Goal: Information Seeking & Learning: Learn about a topic

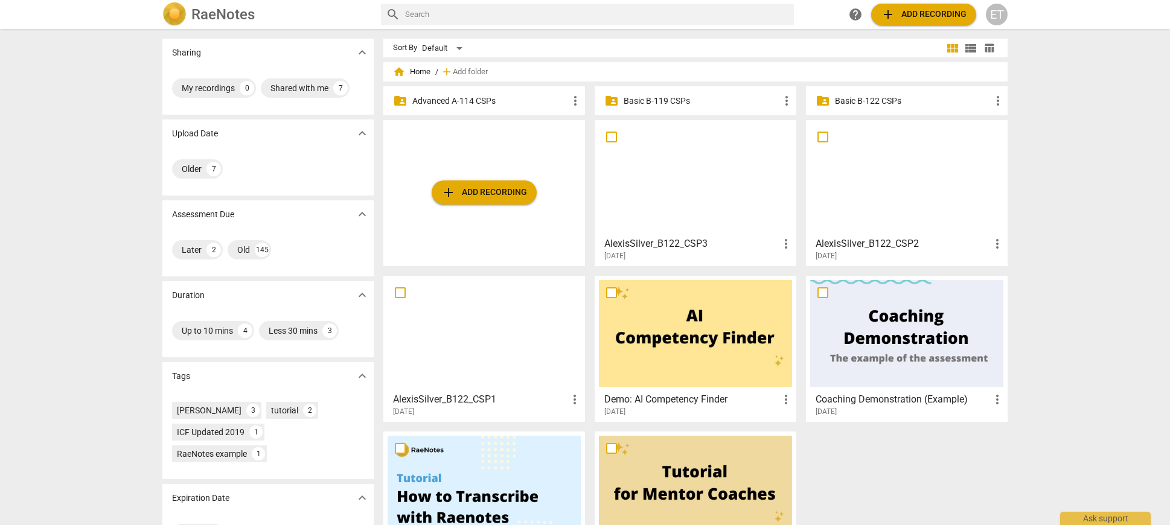
click at [522, 105] on p "Advanced A-114 CSPs" at bounding box center [490, 101] width 156 height 13
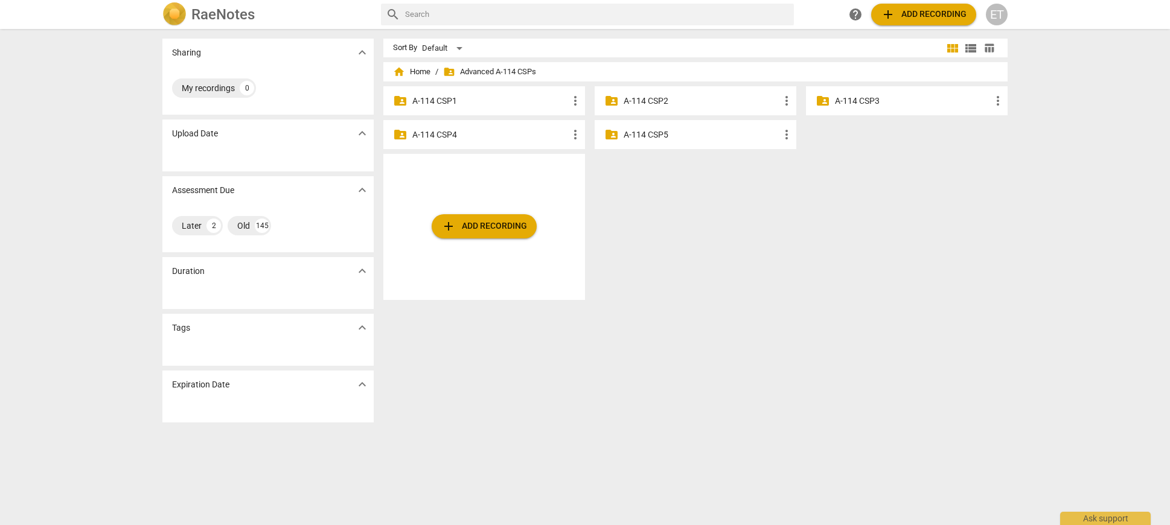
click at [891, 97] on p "A-114 CSP3" at bounding box center [913, 101] width 156 height 13
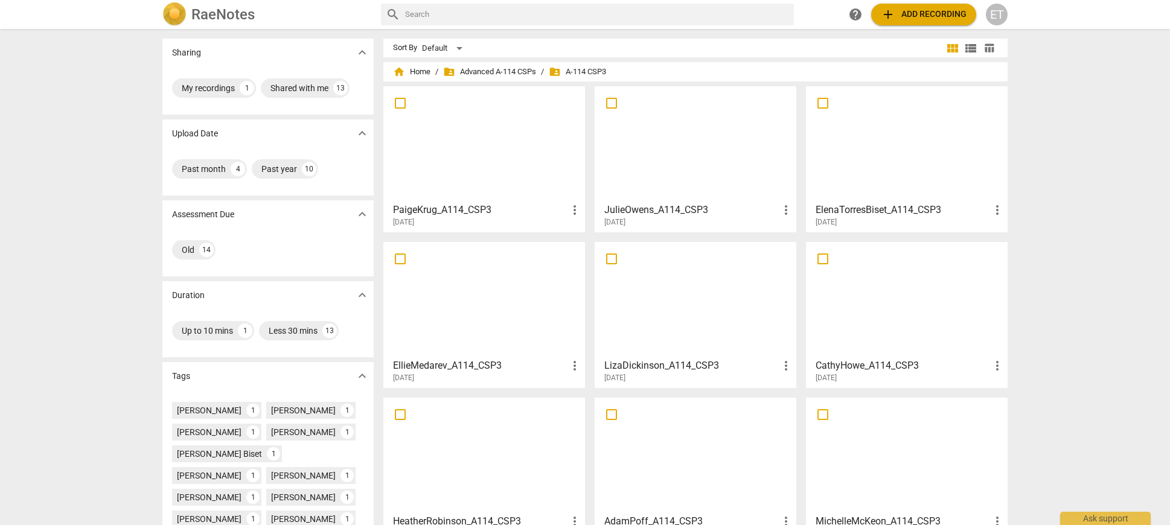
click at [894, 158] on div at bounding box center [906, 144] width 193 height 107
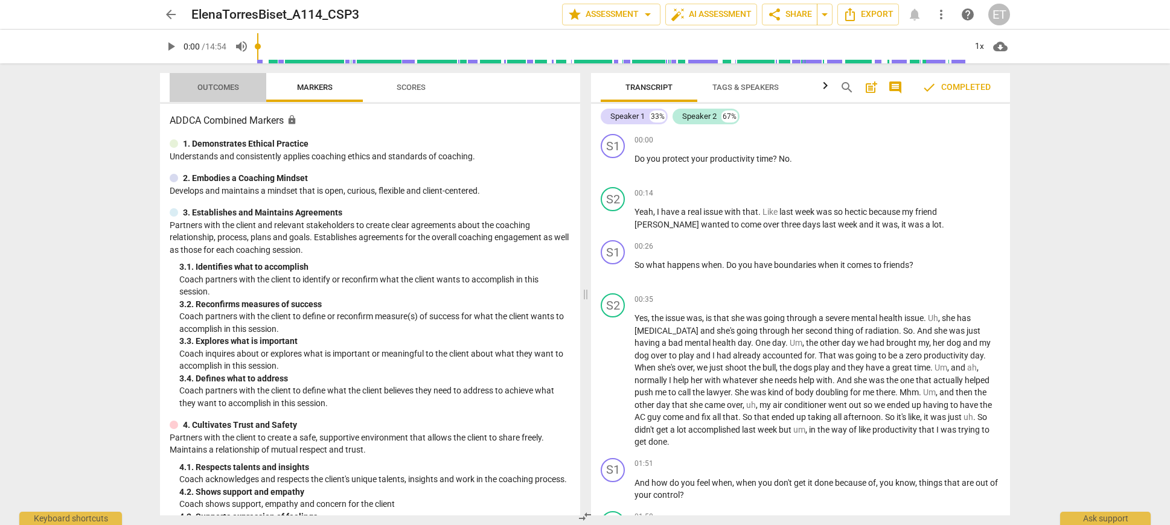
click at [216, 85] on span "Outcomes" at bounding box center [218, 87] width 42 height 9
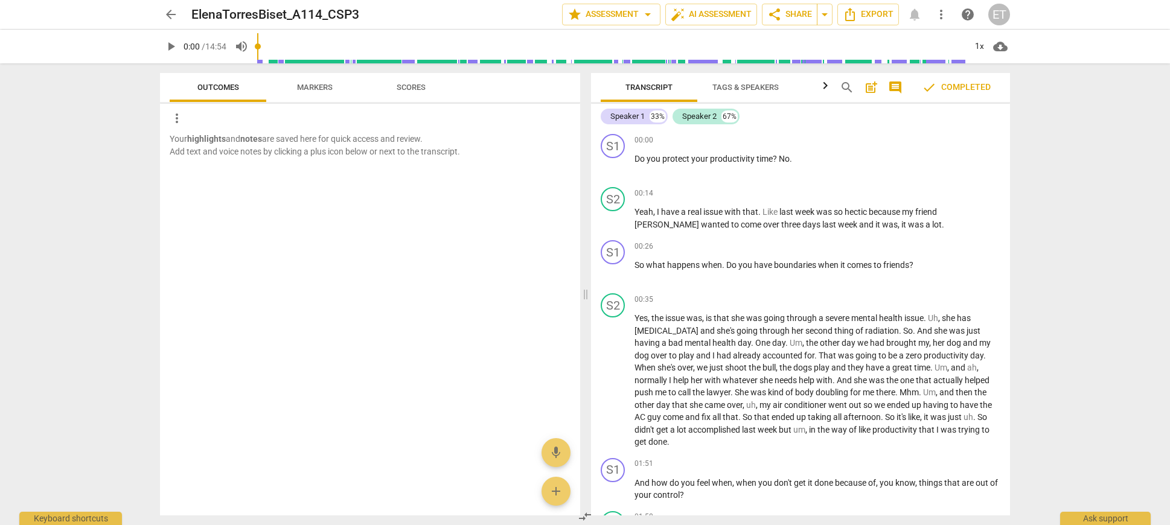
click at [175, 16] on span "arrow_back" at bounding box center [171, 14] width 14 height 14
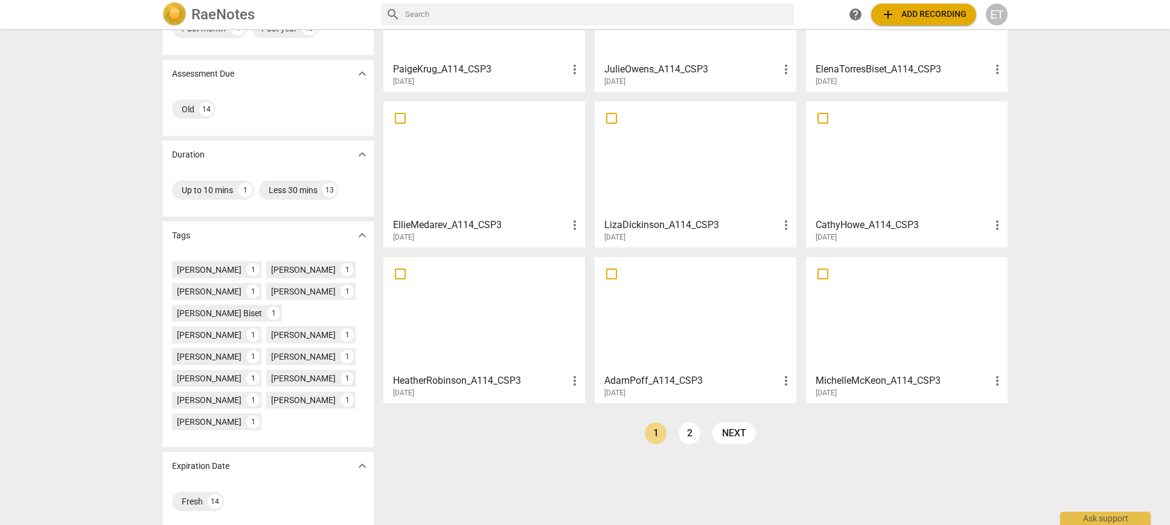
scroll to position [149, 0]
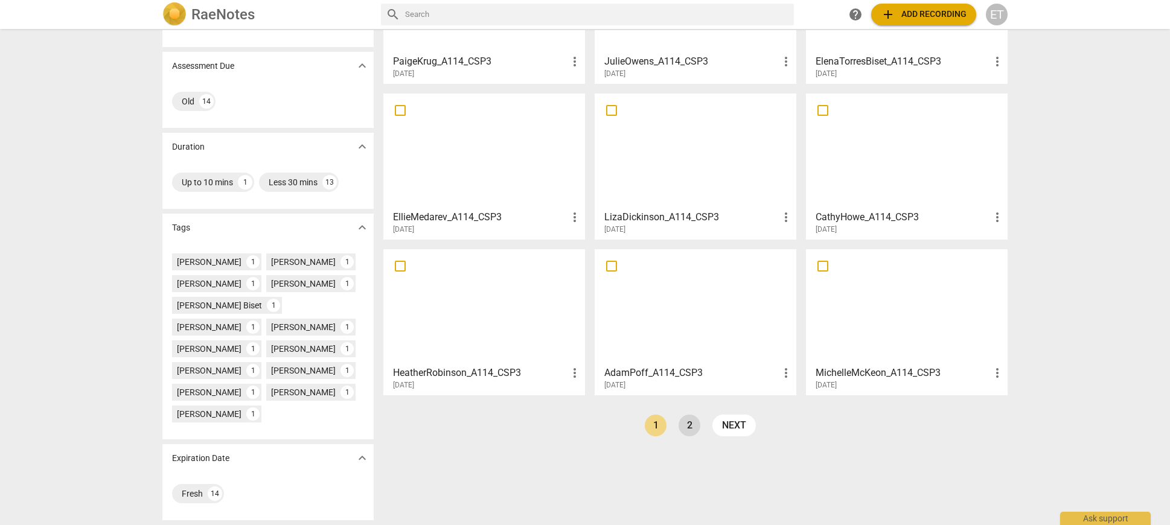
click at [688, 426] on link "2" at bounding box center [690, 426] width 22 height 22
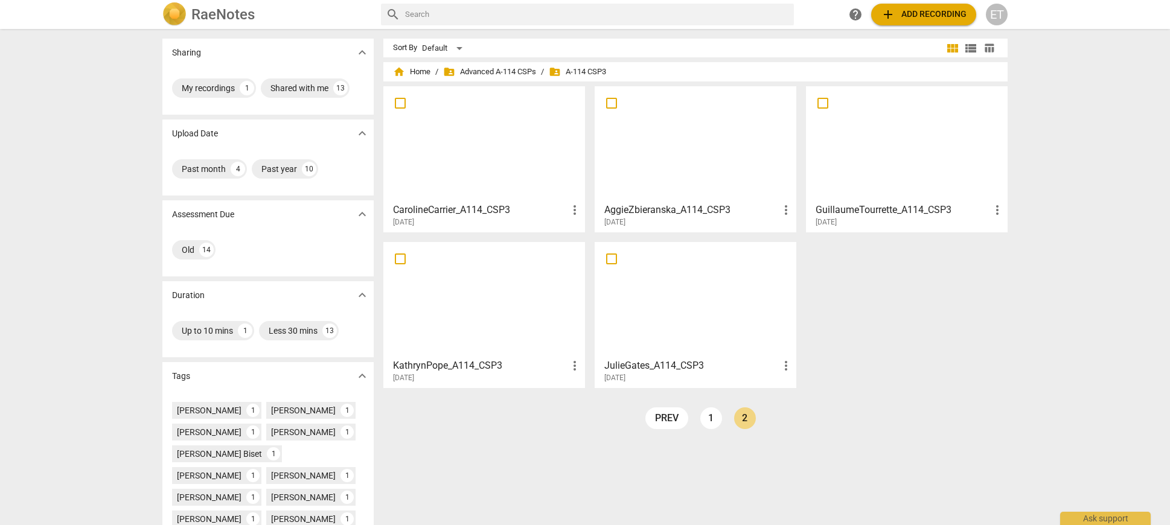
click at [727, 206] on h3 "AggieZbieranska_A114_CSP3" at bounding box center [691, 210] width 174 height 14
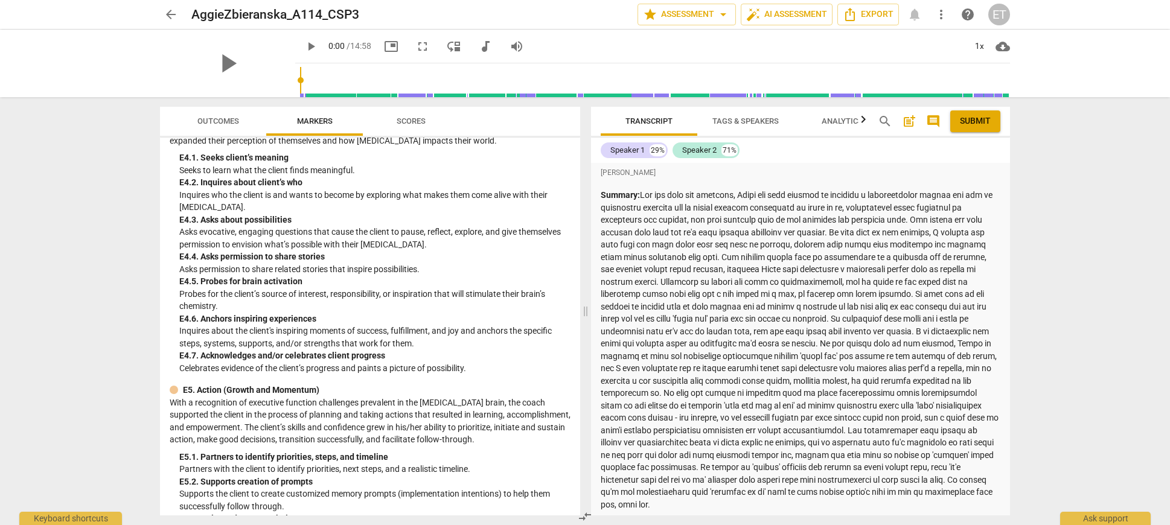
scroll to position [2815, 0]
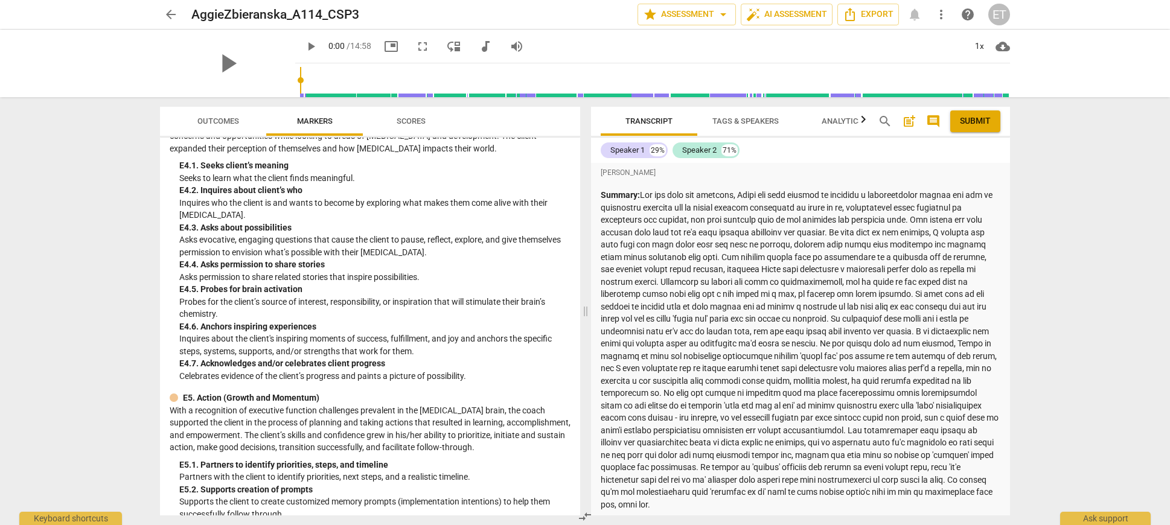
click at [210, 105] on div "Outcomes Markers Scores ADDCA Combined Markers lock 1. Demonstrates Ethical Pra…" at bounding box center [367, 311] width 435 height 428
click at [212, 122] on span "Outcomes" at bounding box center [218, 121] width 42 height 9
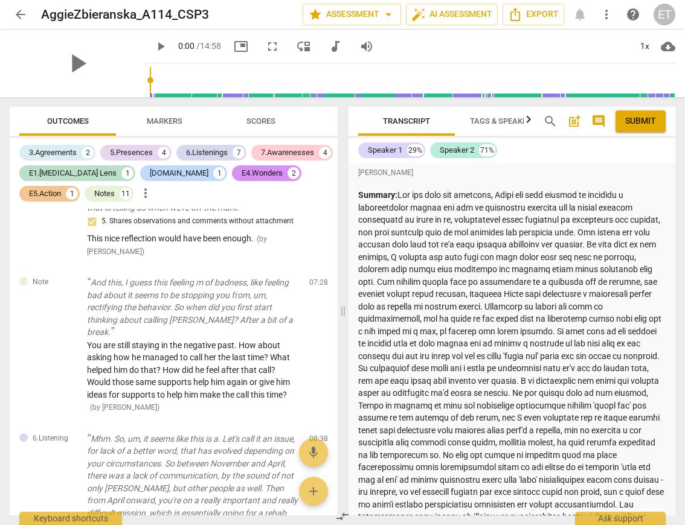
scroll to position [2292, 0]
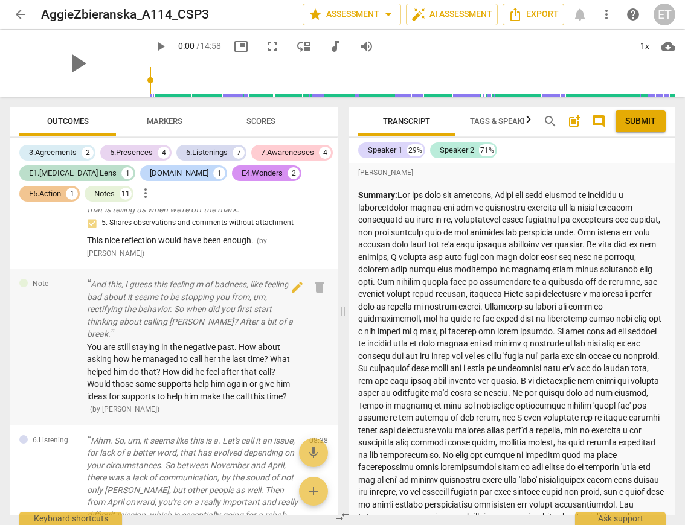
click at [296, 302] on div "Note And this, I guess this feeling m of badness, like feeling bad about it see…" at bounding box center [174, 347] width 328 height 156
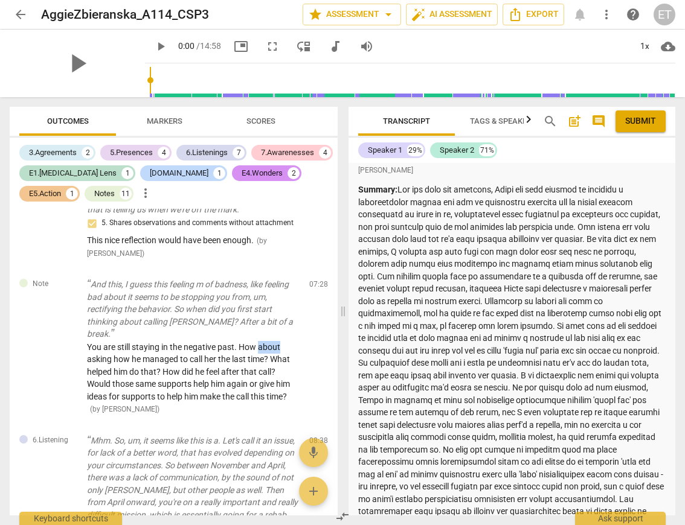
scroll to position [0, 0]
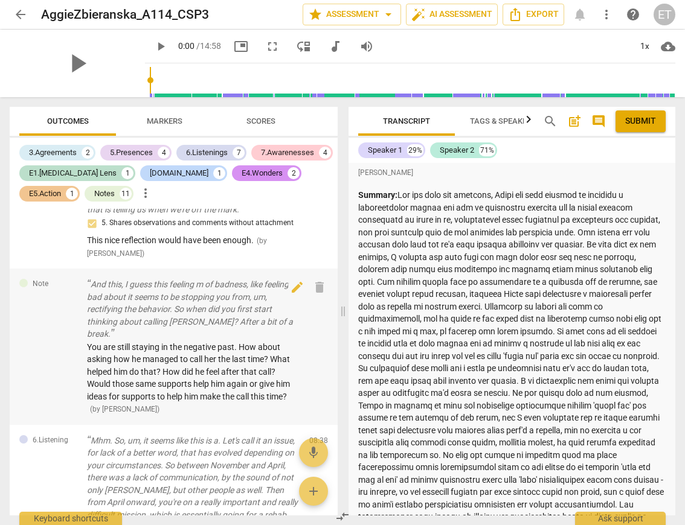
click at [214, 351] on span "You are still staying in the negative past. How about asking how he managed to …" at bounding box center [188, 371] width 203 height 59
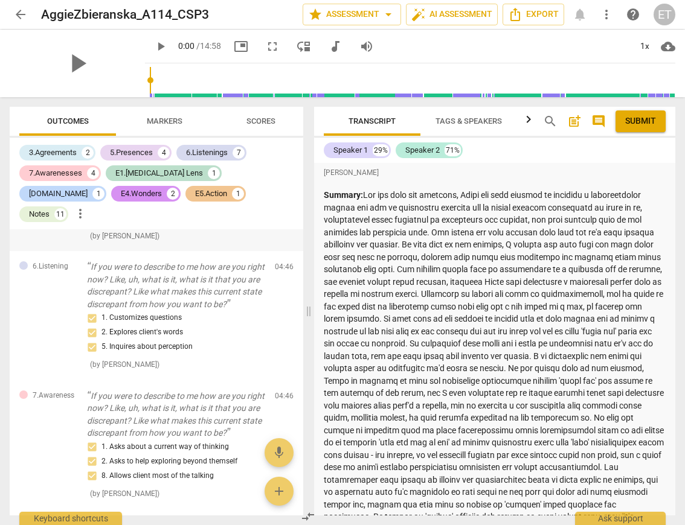
scroll to position [1675, 0]
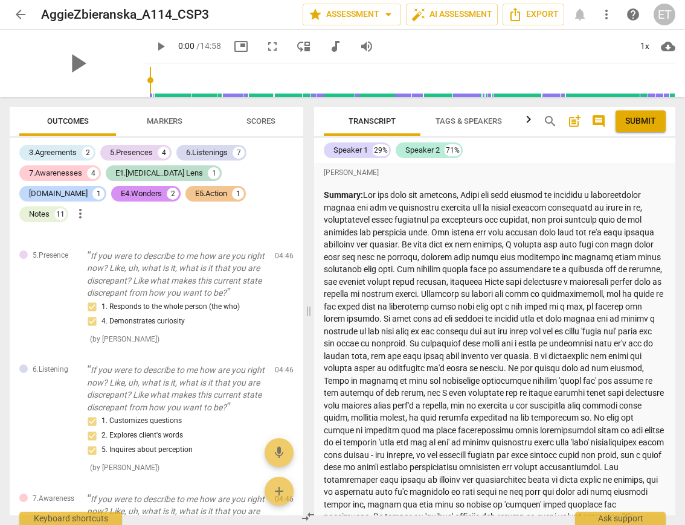
click at [23, 13] on span "arrow_back" at bounding box center [20, 14] width 14 height 14
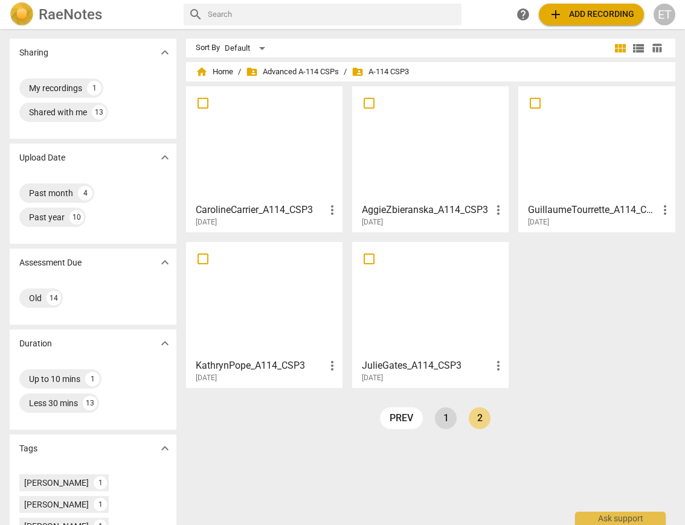
click at [444, 417] on link "1" at bounding box center [446, 419] width 22 height 22
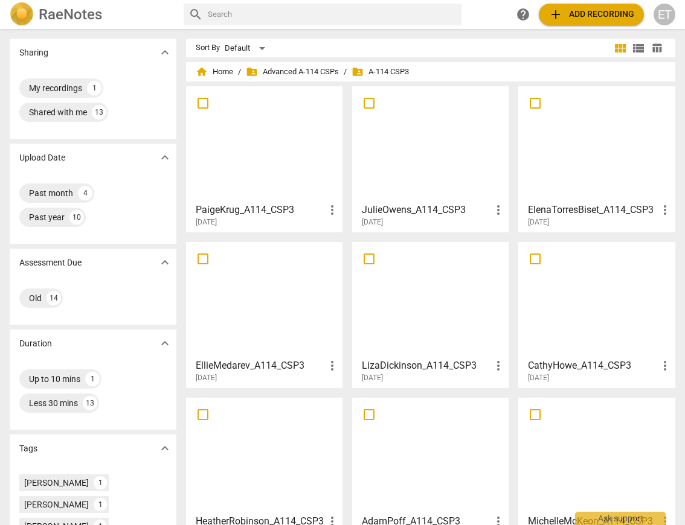
click at [593, 193] on div at bounding box center [596, 144] width 148 height 107
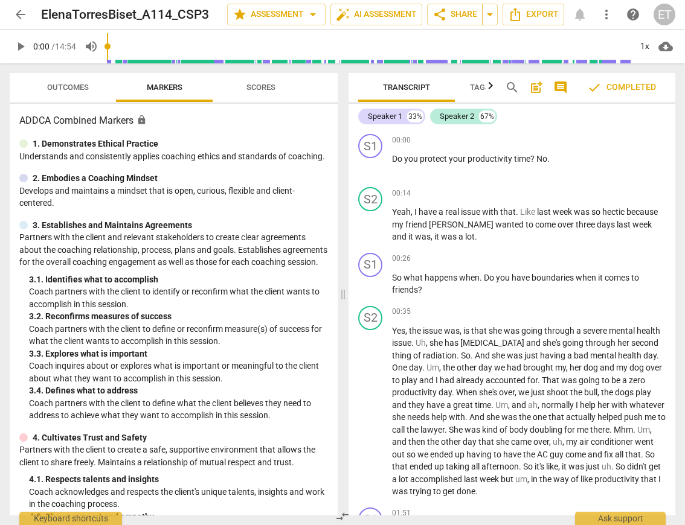
click at [76, 84] on span "Outcomes" at bounding box center [68, 87] width 42 height 9
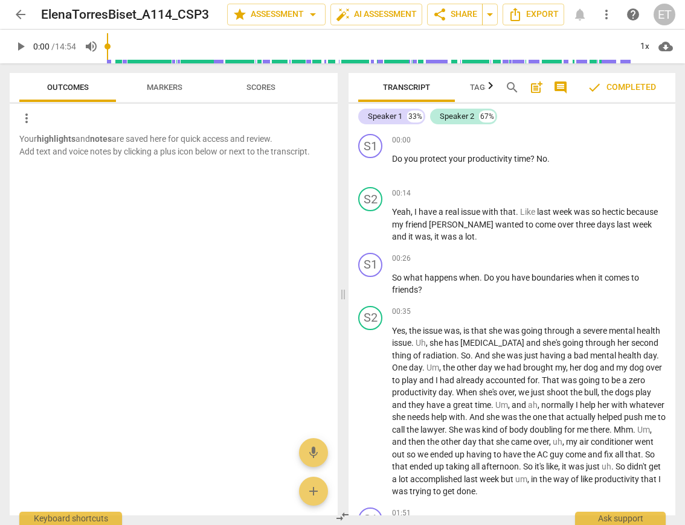
click at [269, 85] on span "Scores" at bounding box center [260, 87] width 29 height 9
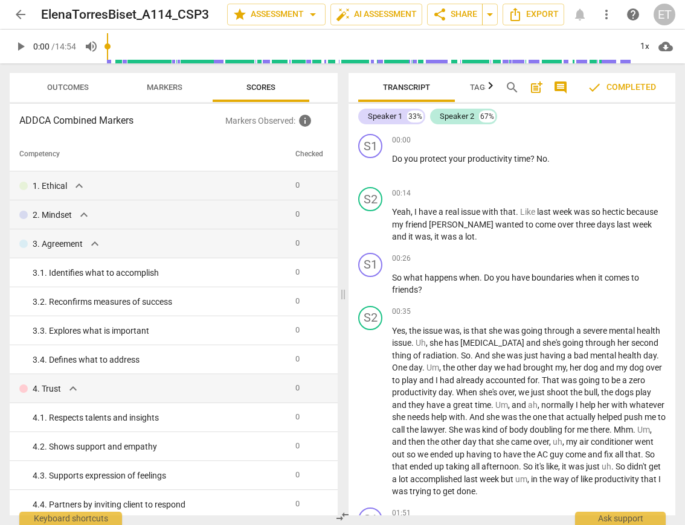
click at [77, 83] on span "Outcomes" at bounding box center [68, 87] width 42 height 9
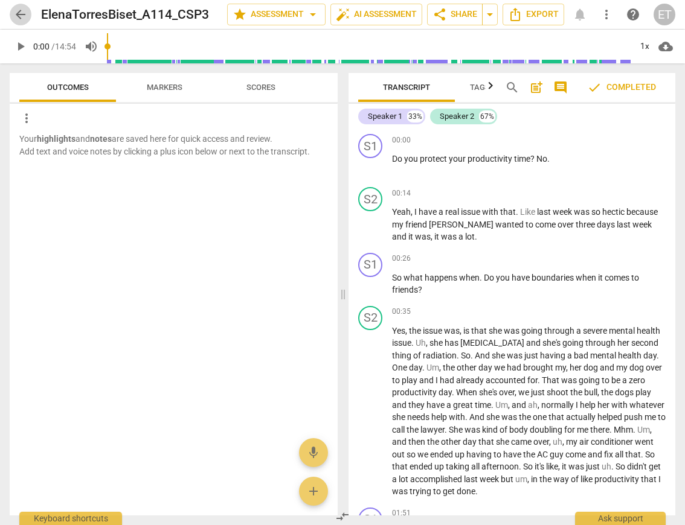
click at [13, 13] on span "arrow_back" at bounding box center [20, 14] width 14 height 14
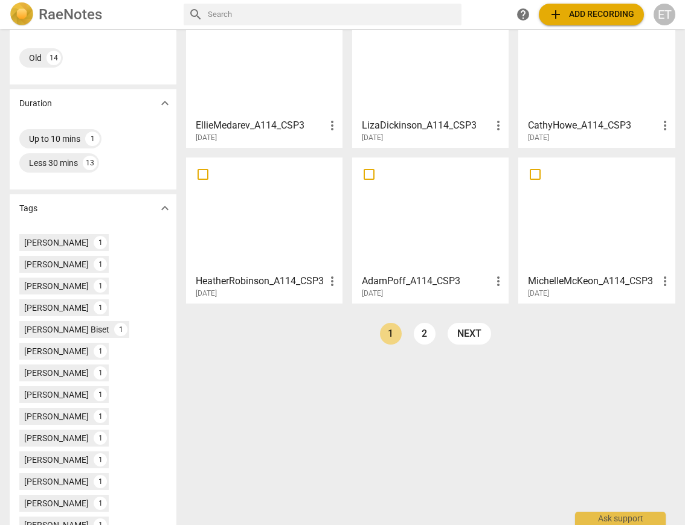
scroll to position [254, 0]
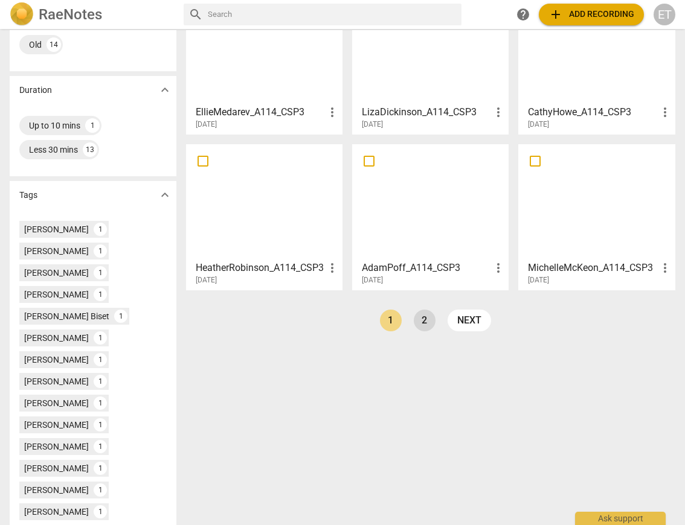
click at [426, 316] on link "2" at bounding box center [425, 321] width 22 height 22
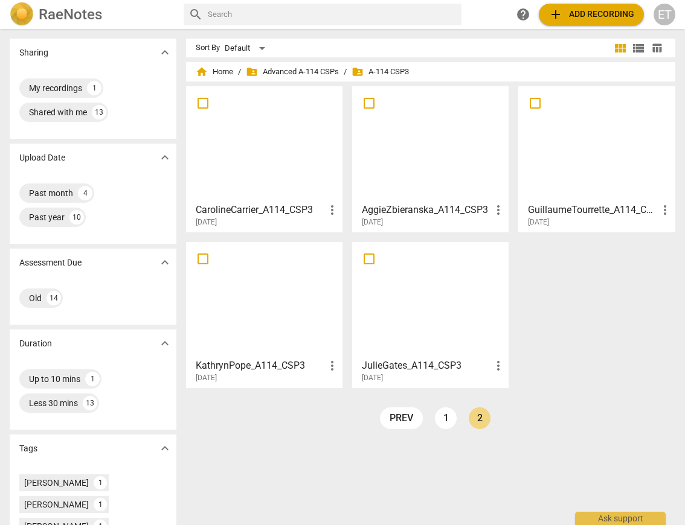
click at [434, 217] on div "[DATE]" at bounding box center [434, 222] width 144 height 10
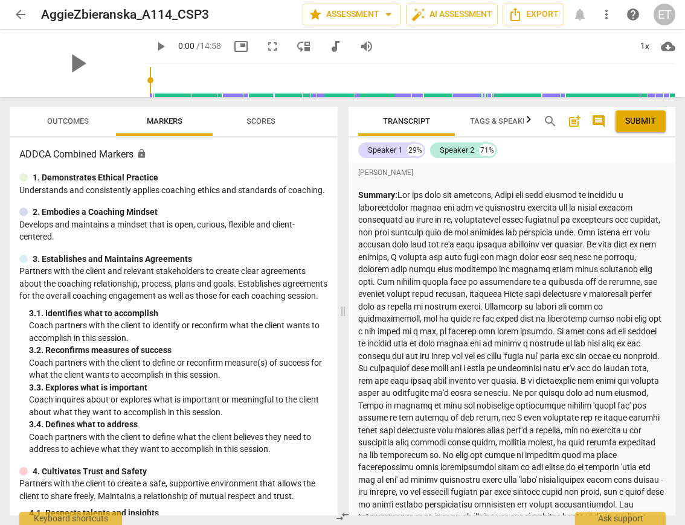
click at [65, 121] on span "Outcomes" at bounding box center [68, 121] width 42 height 9
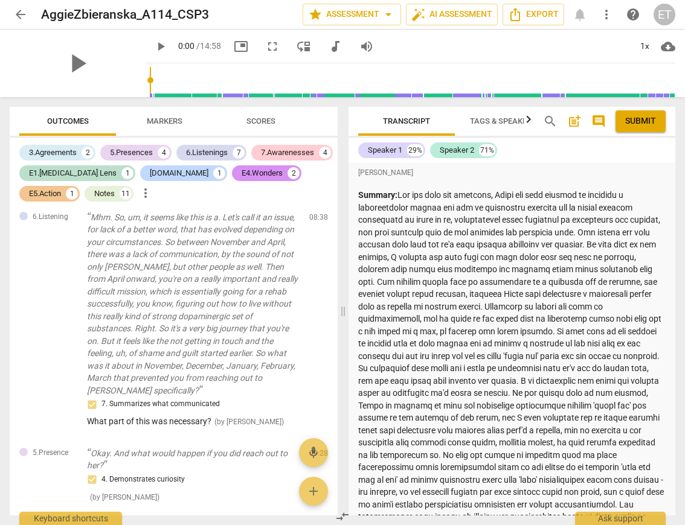
scroll to position [2573, 0]
